Goal: Check status

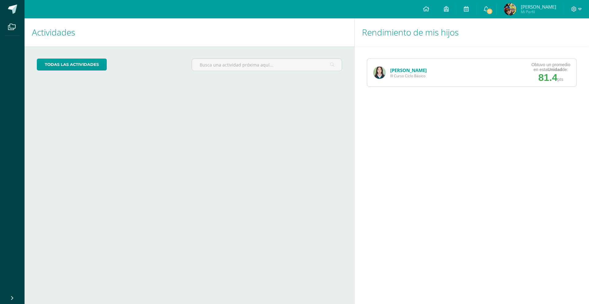
click at [405, 72] on link "[PERSON_NAME]" at bounding box center [408, 70] width 36 height 6
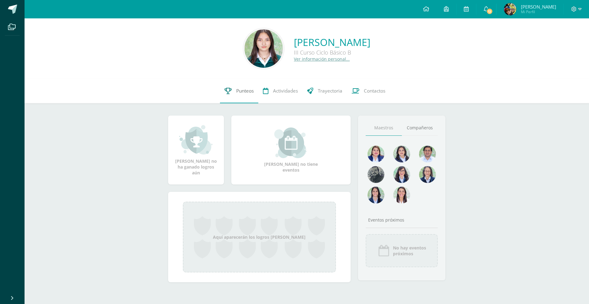
click at [246, 93] on span "Punteos" at bounding box center [244, 91] width 17 height 6
